Goal: Task Accomplishment & Management: Manage account settings

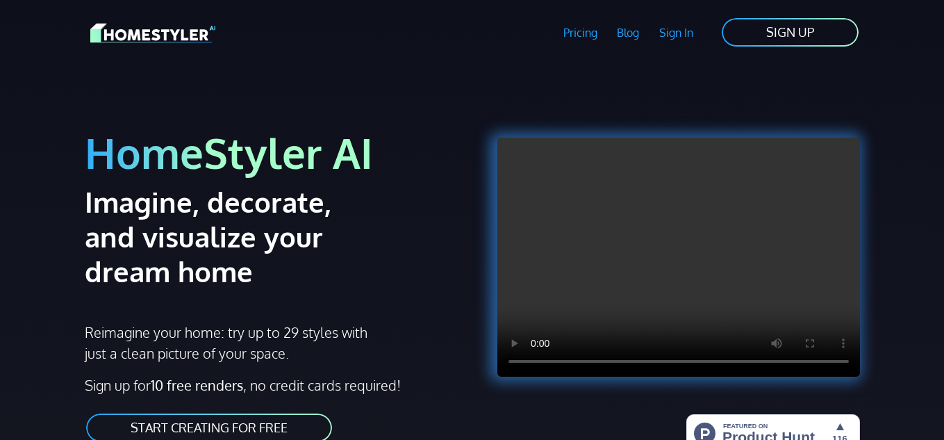
click at [822, 26] on link "SIGN UP" at bounding box center [790, 32] width 140 height 31
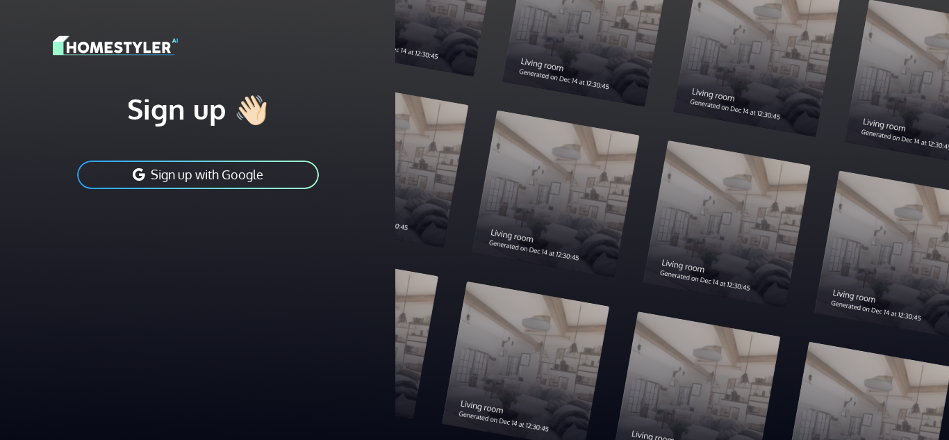
click at [269, 169] on button "Sign up with Google" at bounding box center [198, 174] width 244 height 31
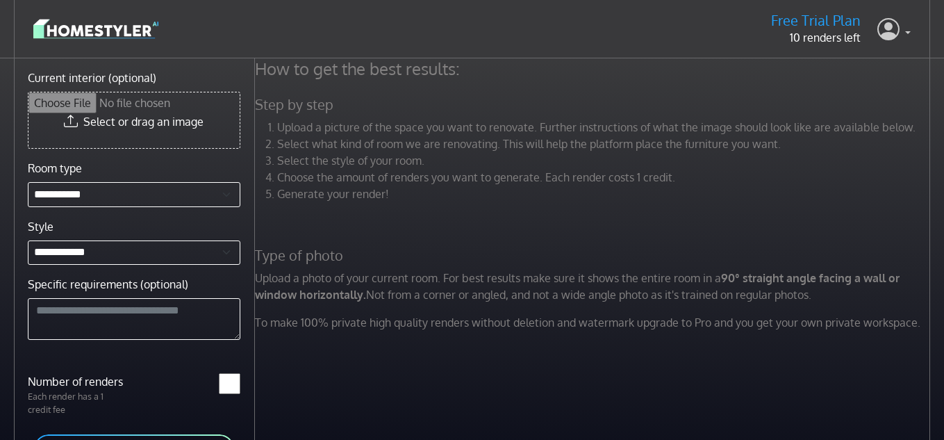
click at [900, 25] on link at bounding box center [893, 29] width 33 height 33
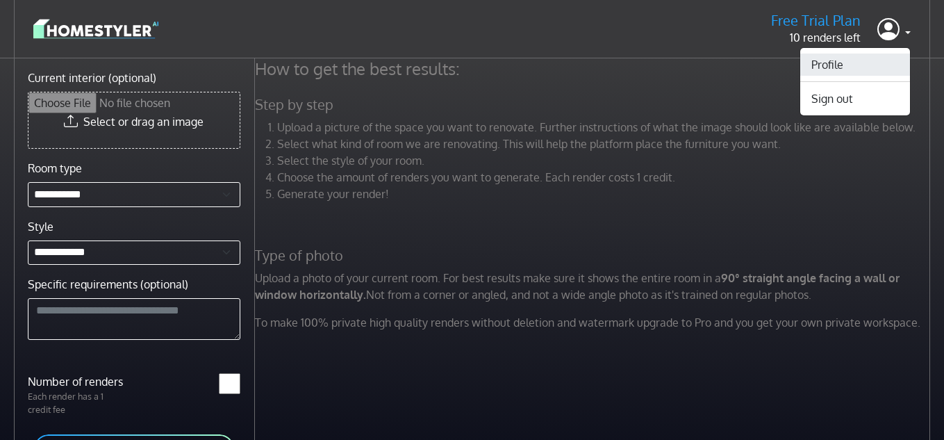
click at [842, 67] on link "Profile" at bounding box center [855, 64] width 110 height 22
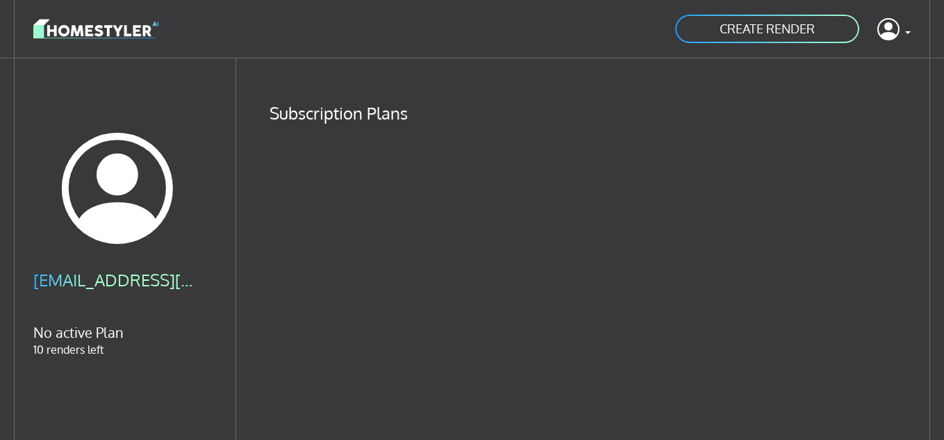
click at [78, 295] on div "[EMAIL_ADDRESS][DOMAIN_NAME] No active Plan 10 renders left" at bounding box center [117, 313] width 169 height 88
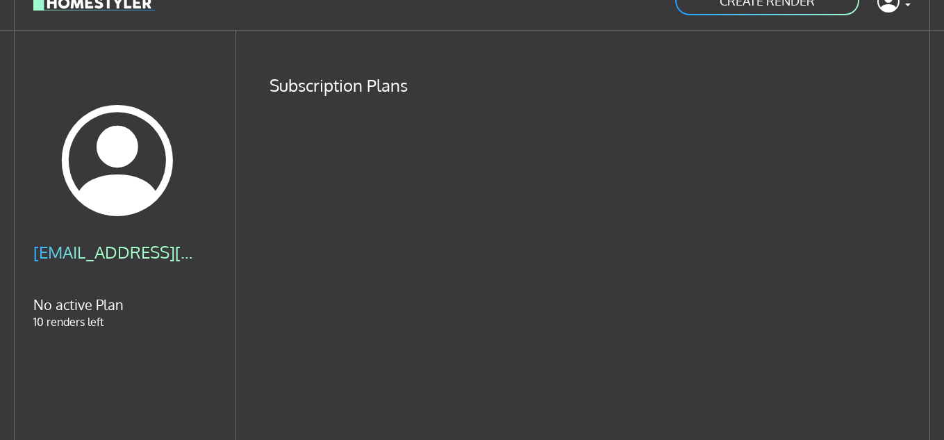
scroll to position [68, 0]
